Goal: Task Accomplishment & Management: Use online tool/utility

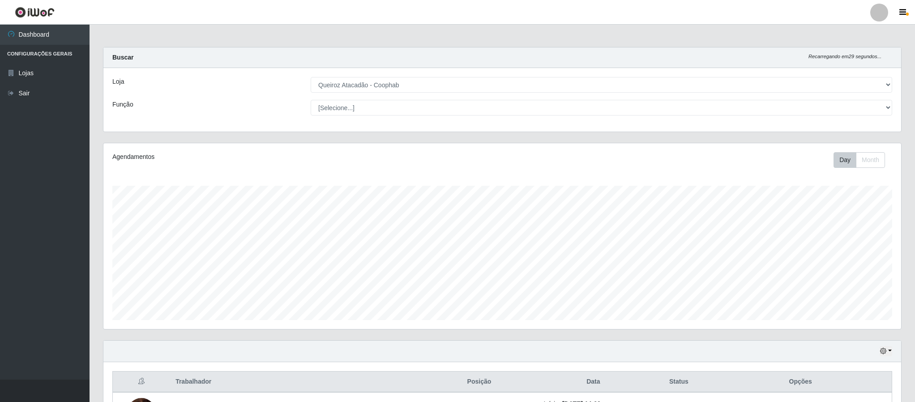
select select "463"
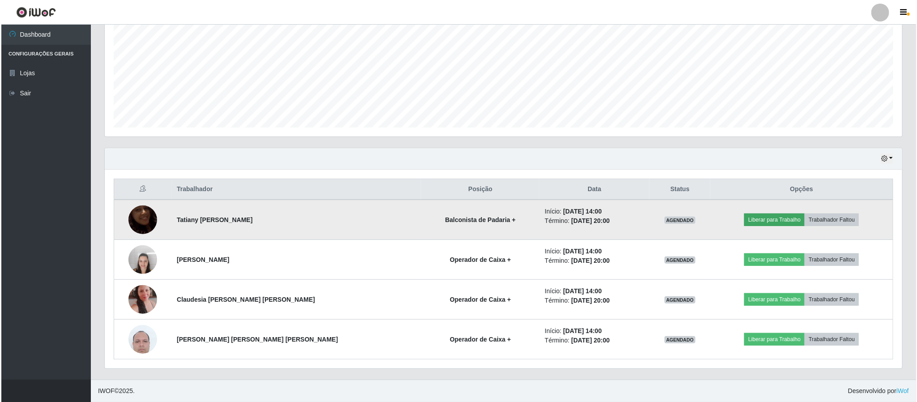
scroll to position [187, 797]
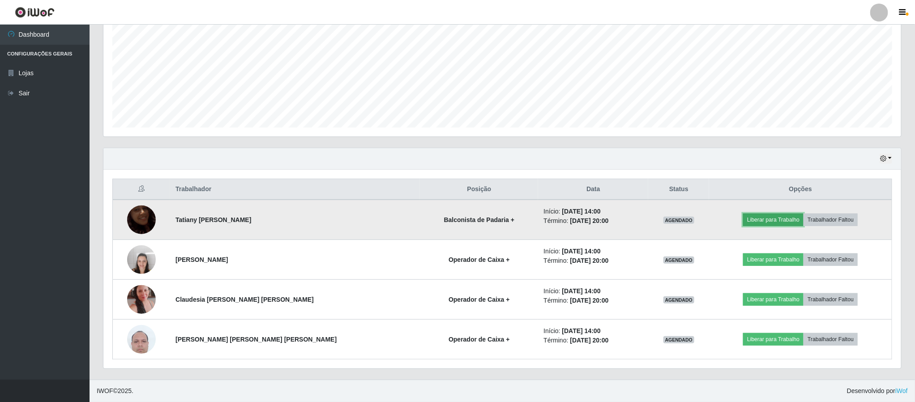
click at [765, 221] on button "Liberar para Trabalho" at bounding box center [773, 220] width 60 height 13
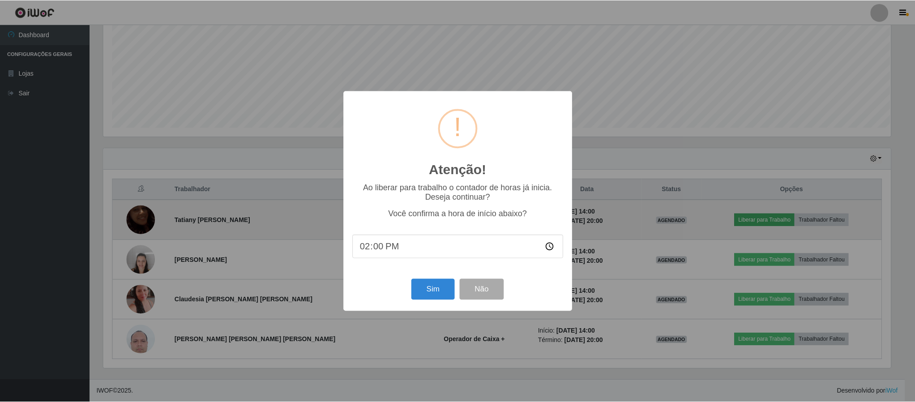
scroll to position [187, 790]
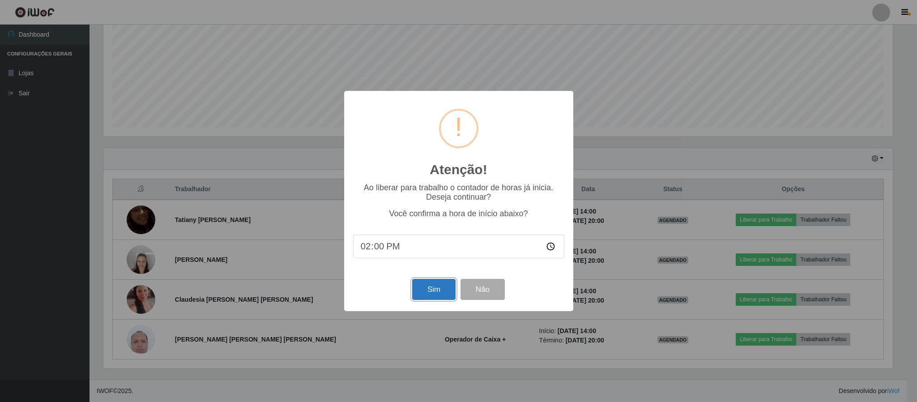
click at [434, 285] on button "Sim" at bounding box center [433, 289] width 43 height 21
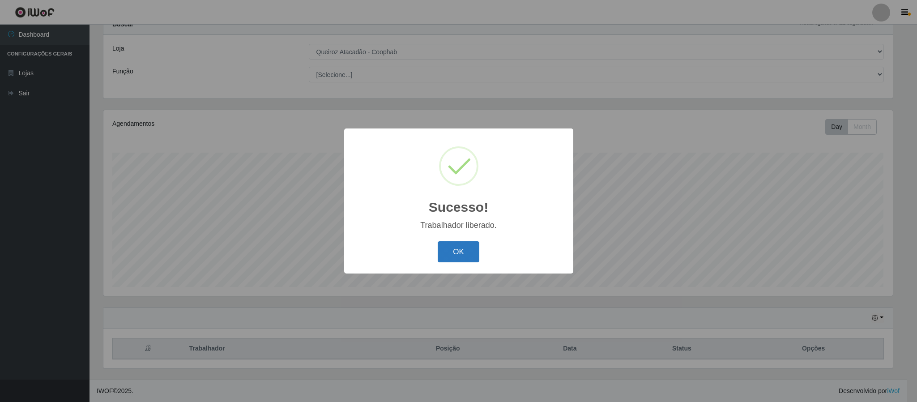
click at [457, 255] on button "OK" at bounding box center [459, 251] width 42 height 21
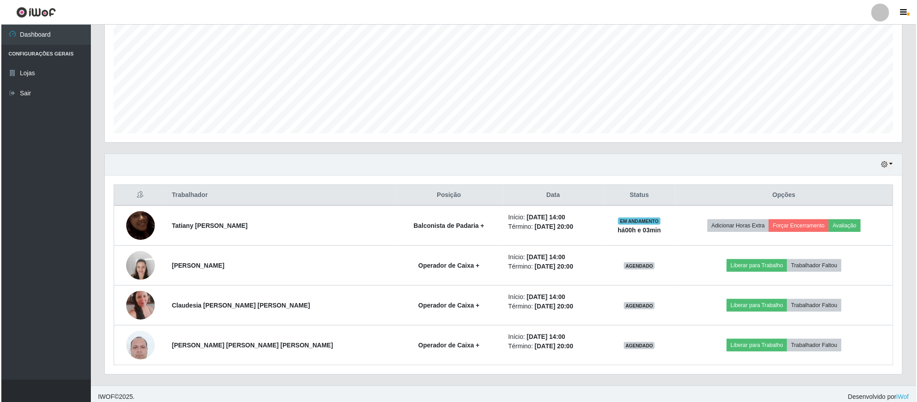
scroll to position [195, 0]
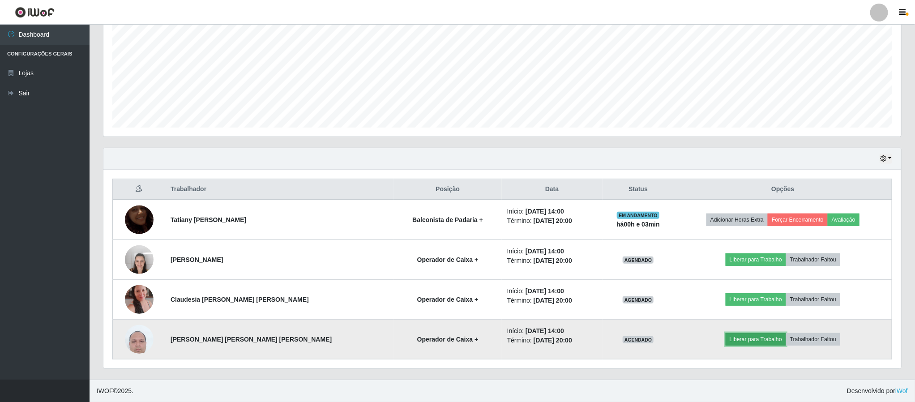
click at [726, 335] on button "Liberar para Trabalho" at bounding box center [756, 339] width 60 height 13
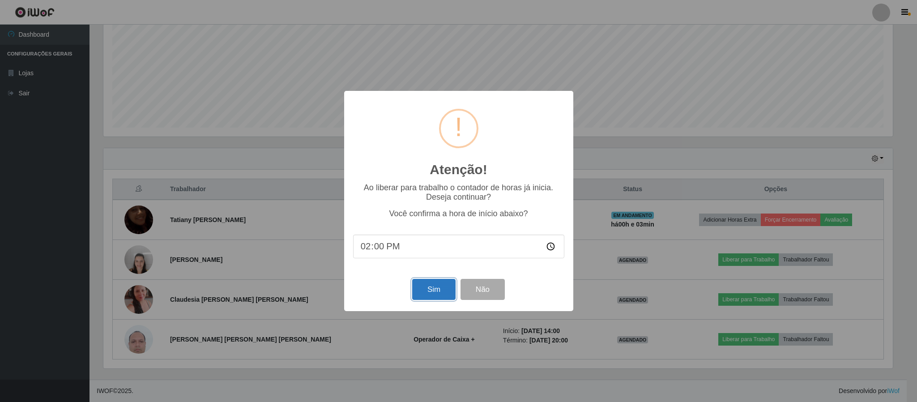
click at [418, 287] on button "Sim" at bounding box center [433, 289] width 43 height 21
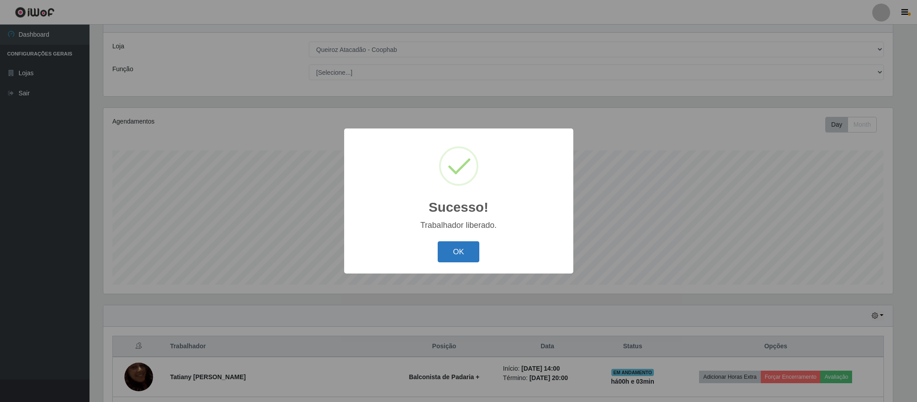
click at [466, 246] on button "OK" at bounding box center [459, 251] width 42 height 21
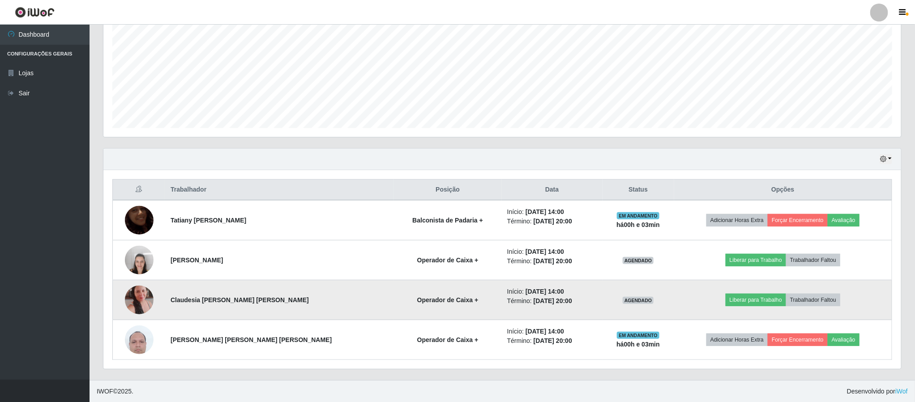
scroll to position [195, 0]
click at [737, 301] on button "Liberar para Trabalho" at bounding box center [756, 299] width 60 height 13
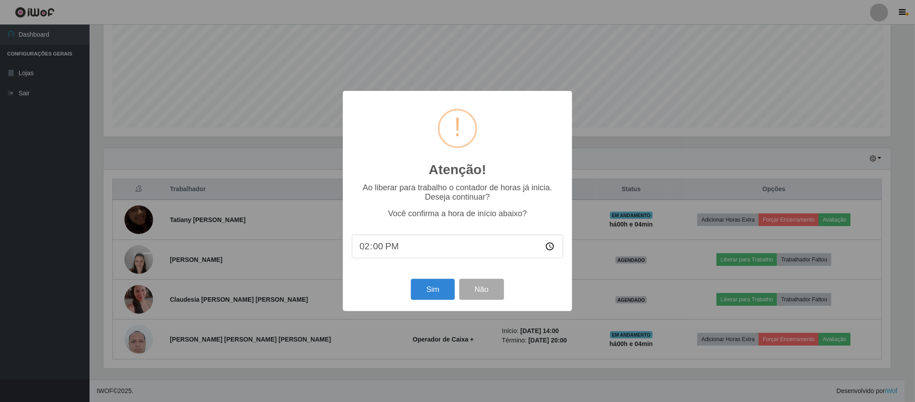
scroll to position [187, 790]
click at [418, 294] on button "Sim" at bounding box center [433, 289] width 43 height 21
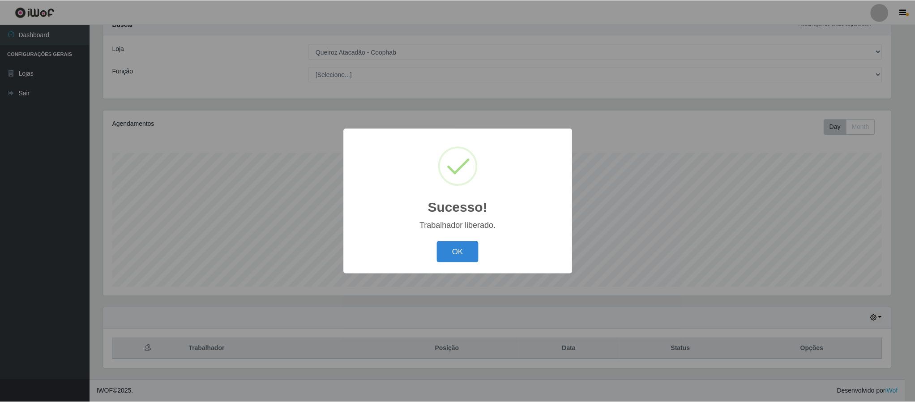
scroll to position [0, 0]
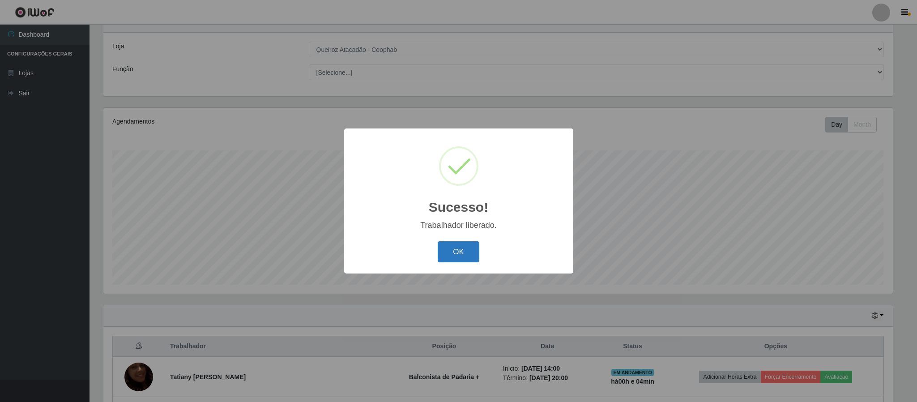
click at [469, 258] on button "OK" at bounding box center [459, 251] width 42 height 21
